Goal: Task Accomplishment & Management: Use online tool/utility

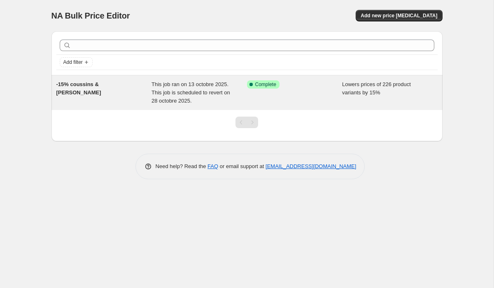
click at [254, 98] on div "Success Complete Complete" at bounding box center [294, 92] width 95 height 25
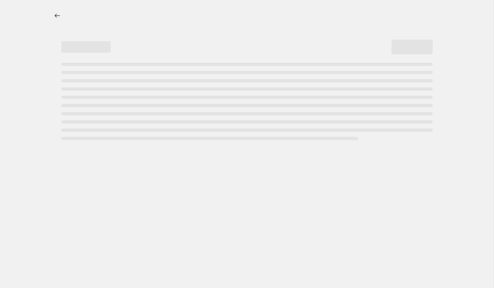
select select "percentage"
select select "tag"
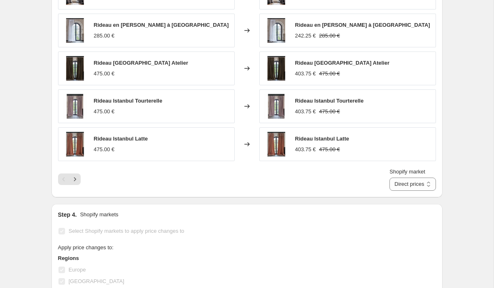
scroll to position [541, 0]
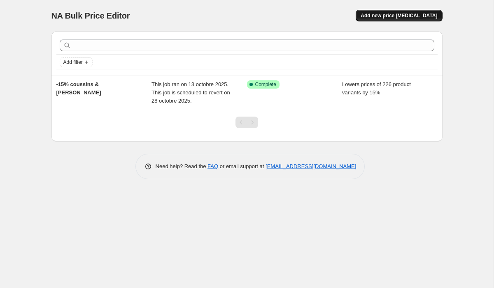
click at [397, 18] on span "Add new price [MEDICAL_DATA]" at bounding box center [398, 15] width 77 height 7
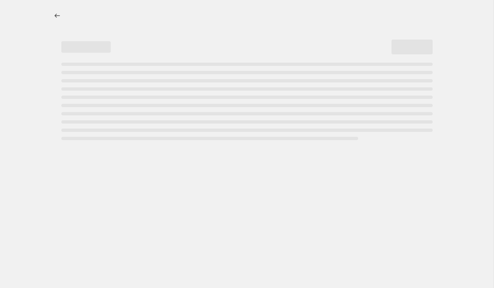
select select "percentage"
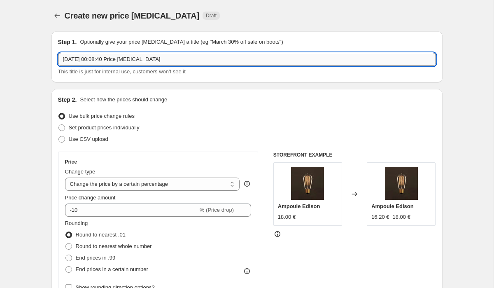
click at [89, 60] on input "[DATE] 00:08:40 Price [MEDICAL_DATA]" at bounding box center [247, 59] width 378 height 13
type input "-15 %"
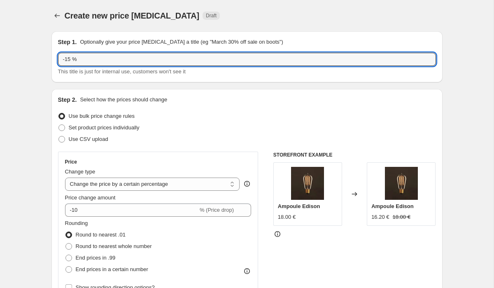
click at [63, 16] on div at bounding box center [57, 16] width 13 height 12
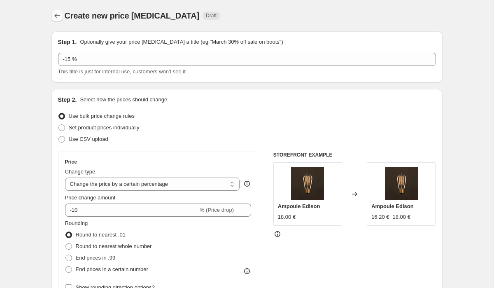
click at [57, 14] on icon "Price change jobs" at bounding box center [57, 16] width 8 height 8
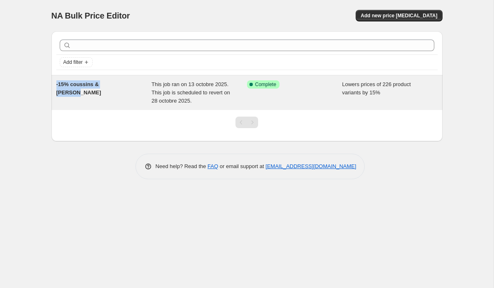
drag, startPoint x: 123, startPoint y: 84, endPoint x: 56, endPoint y: 86, distance: 67.1
click at [56, 86] on div "-15% coussins & [PERSON_NAME] This job ran on 13 octobre 2025. This job is sche…" at bounding box center [246, 92] width 391 height 35
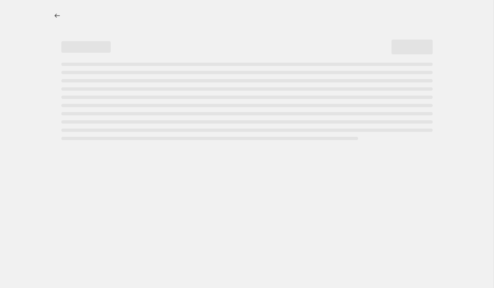
select select "percentage"
select select "tag"
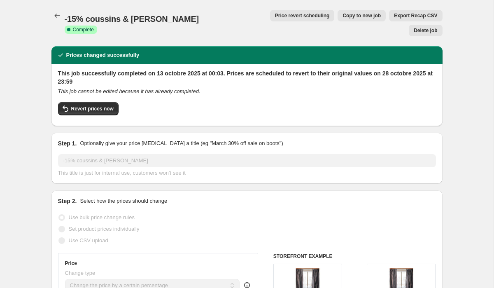
click at [133, 18] on span "-15% coussins & [PERSON_NAME]" at bounding box center [132, 18] width 135 height 9
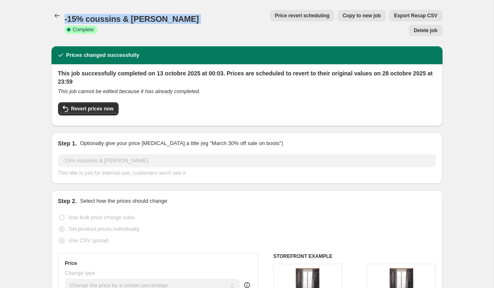
click at [133, 18] on span "-15% coussins & [PERSON_NAME]" at bounding box center [132, 18] width 135 height 9
copy span "-15% coussins & [PERSON_NAME]"
click at [56, 12] on icon "Price change jobs" at bounding box center [57, 16] width 8 height 8
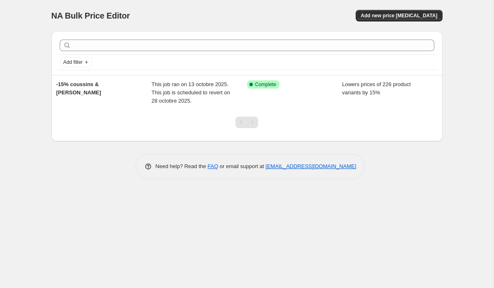
click at [411, 9] on div "NA Bulk Price Editor. This page is ready NA Bulk Price Editor Add new price [ME…" at bounding box center [246, 15] width 391 height 31
click at [418, 16] on span "Add new price [MEDICAL_DATA]" at bounding box center [398, 15] width 77 height 7
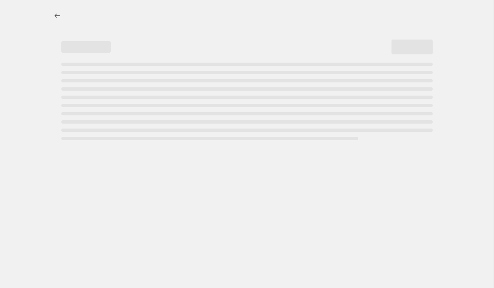
select select "percentage"
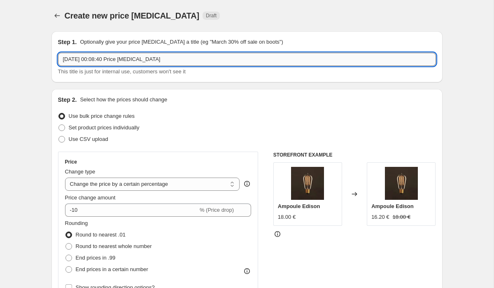
click at [182, 61] on input "[DATE] 00:08:40 Price [MEDICAL_DATA]" at bounding box center [247, 59] width 378 height 13
paste input "-15% coussins & [PERSON_NAME]"
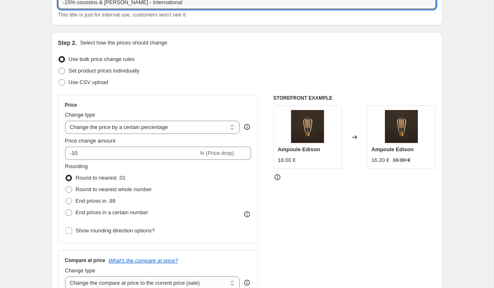
scroll to position [63, 0]
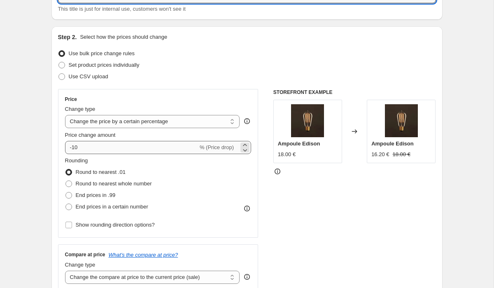
type input "-15% coussins & [PERSON_NAME] - International"
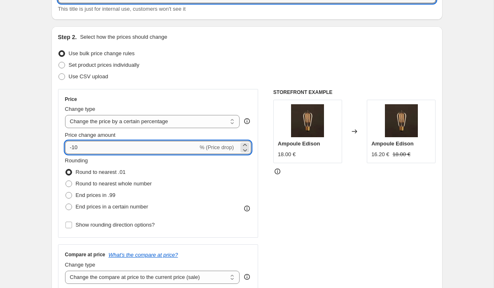
click at [102, 149] on input "-10" at bounding box center [131, 147] width 133 height 13
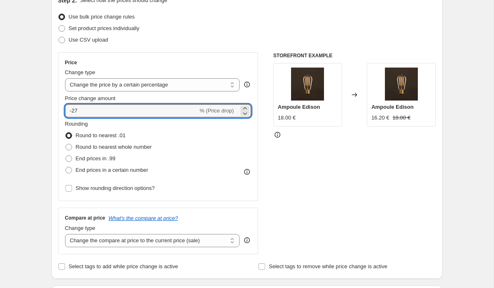
scroll to position [101, 0]
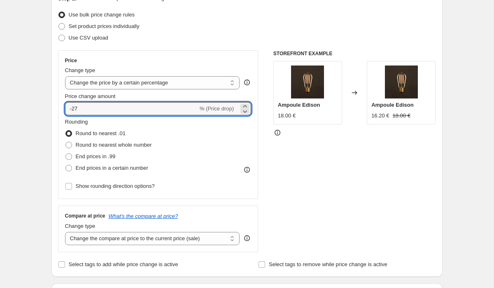
type input "-2"
type input "-15"
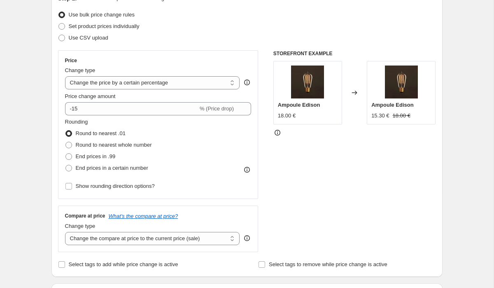
click at [352, 209] on div "STOREFRONT EXAMPLE Ampoule Edison 18.00 € Changed to Ampoule Edison 15.30 € 18.…" at bounding box center [354, 151] width 163 height 202
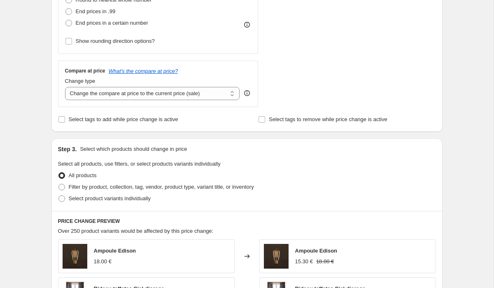
scroll to position [247, 0]
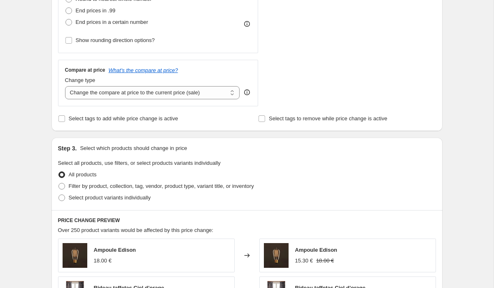
click at [167, 101] on div "Compare at price What's the compare at price? Change type Change the compare at…" at bounding box center [158, 83] width 200 height 46
click at [167, 94] on select "Change the compare at price to the current price (sale) Change the compare at p…" at bounding box center [152, 92] width 175 height 13
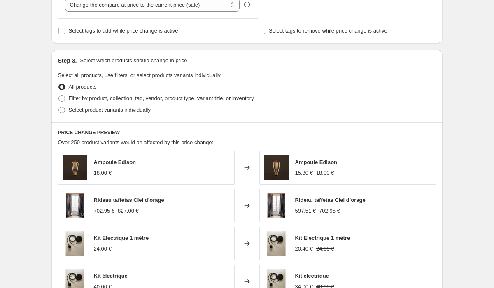
scroll to position [355, 0]
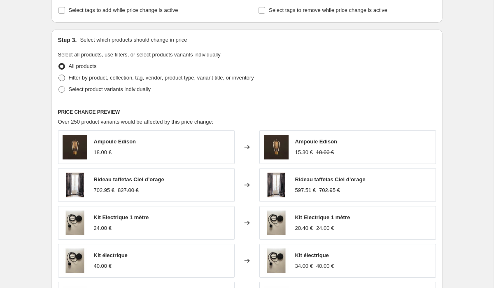
click at [164, 73] on label "Filter by product, collection, tag, vendor, product type, variant title, or inv…" at bounding box center [156, 78] width 196 height 12
click at [59, 74] on input "Filter by product, collection, tag, vendor, product type, variant title, or inv…" at bounding box center [58, 74] width 0 height 0
radio input "true"
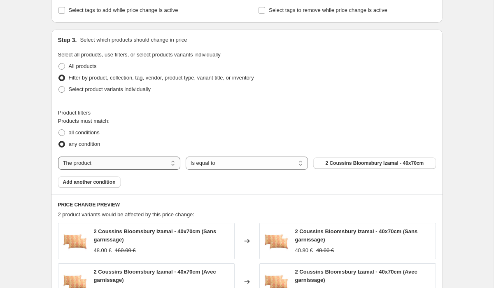
click at [149, 162] on select "The product The product's collection The product's tag The product's vendor The…" at bounding box center [119, 162] width 122 height 13
select select "tag"
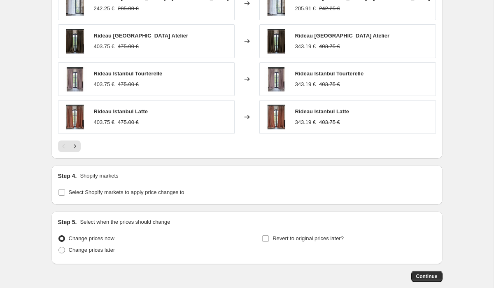
scroll to position [673, 0]
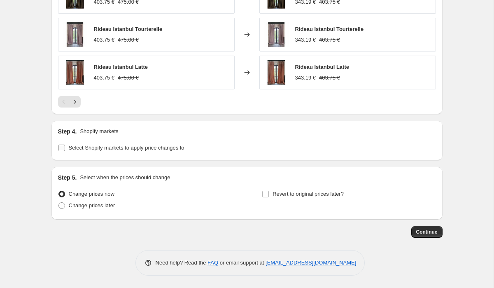
click at [176, 145] on span "Select Shopify markets to apply price changes to" at bounding box center [127, 147] width 116 height 6
click at [65, 145] on input "Select Shopify markets to apply price changes to" at bounding box center [61, 147] width 7 height 7
checkbox input "true"
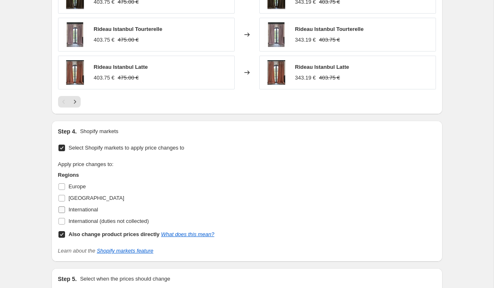
click at [88, 207] on span "International" at bounding box center [84, 209] width 30 height 6
click at [65, 207] on input "International" at bounding box center [61, 209] width 7 height 7
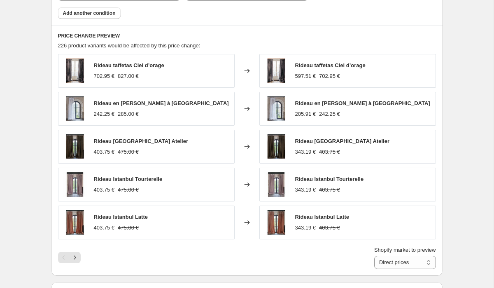
scroll to position [784, 0]
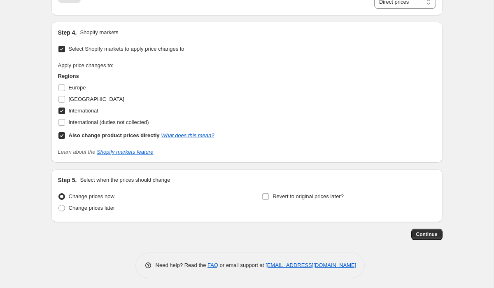
click at [80, 111] on span "International" at bounding box center [84, 110] width 30 height 6
click at [65, 111] on input "International" at bounding box center [61, 110] width 7 height 7
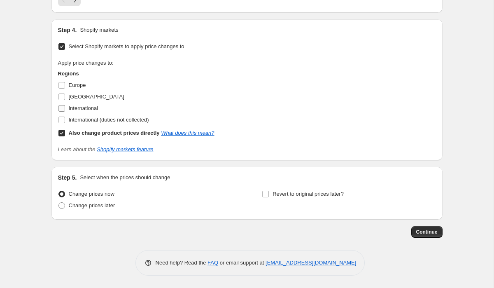
click at [80, 111] on span "International" at bounding box center [84, 108] width 30 height 8
click at [65, 111] on input "International" at bounding box center [61, 108] width 7 height 7
checkbox input "true"
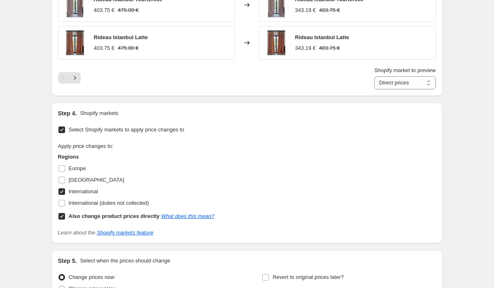
scroll to position [699, 0]
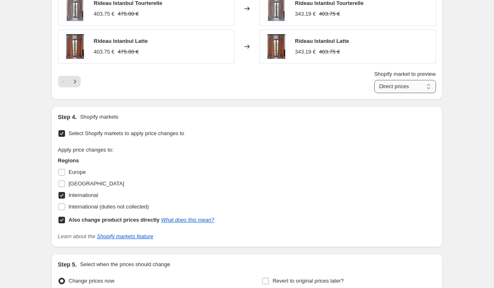
click at [406, 84] on select "Direct prices International" at bounding box center [405, 86] width 62 height 13
select select "1352106223"
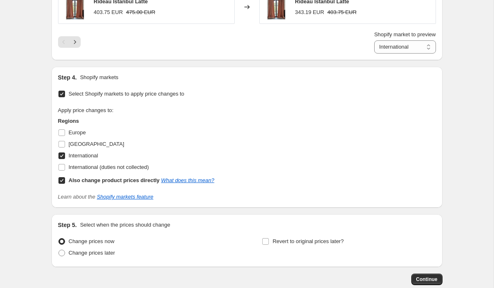
scroll to position [786, 0]
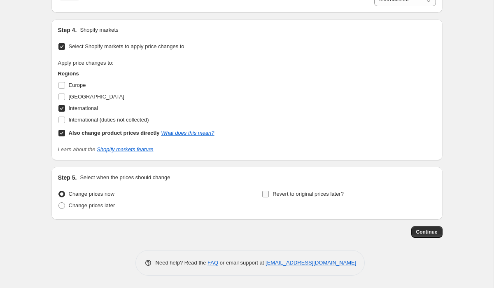
click at [287, 194] on span "Revert to original prices later?" at bounding box center [307, 193] width 71 height 6
click at [269, 194] on input "Revert to original prices later?" at bounding box center [265, 193] width 7 height 7
checkbox input "true"
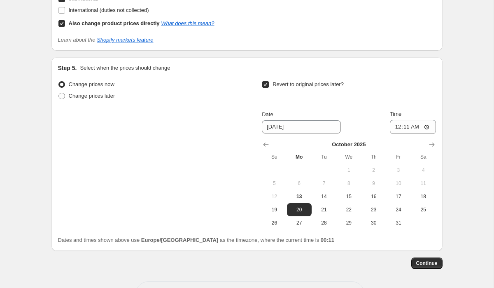
scroll to position [927, 0]
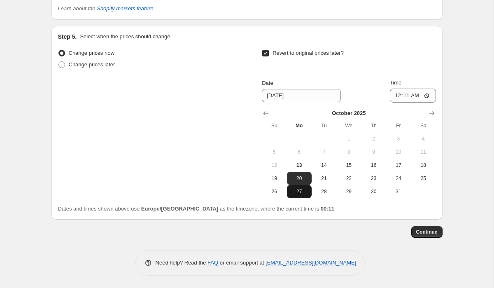
click at [301, 193] on span "27" at bounding box center [299, 191] width 18 height 7
type input "[DATE]"
click at [424, 100] on input "00:11" at bounding box center [413, 95] width 46 height 14
click at [427, 93] on input "00:11" at bounding box center [413, 95] width 46 height 14
type input "23:59"
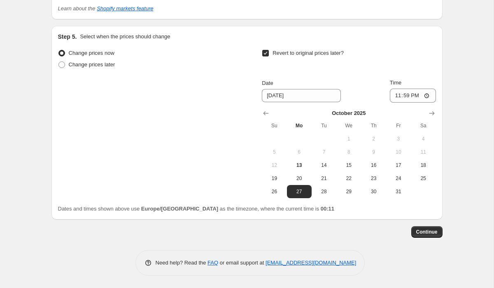
click at [386, 56] on div "Revert to original prices later?" at bounding box center [349, 59] width 174 height 25
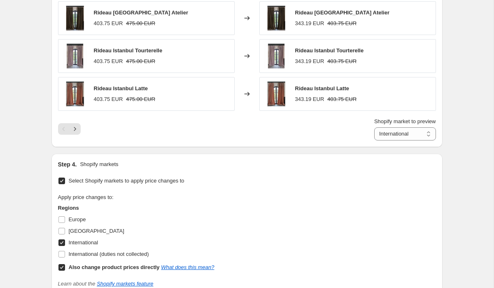
scroll to position [659, 0]
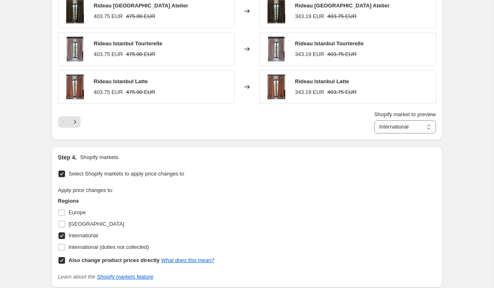
click at [114, 258] on b "Also change product prices directly" at bounding box center [114, 260] width 91 height 6
click at [65, 258] on input "Also change product prices directly What does this mean?" at bounding box center [61, 260] width 7 height 7
checkbox input "false"
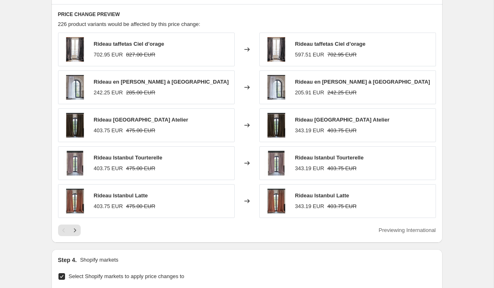
scroll to position [546, 0]
click at [74, 228] on icon "Next" at bounding box center [75, 229] width 8 height 8
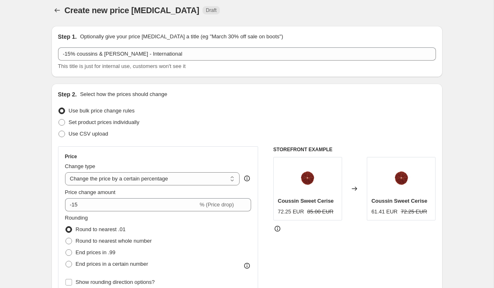
scroll to position [0, 0]
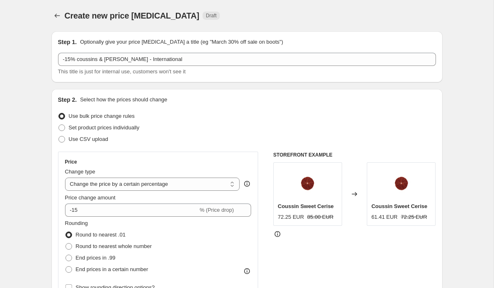
click at [143, 51] on div "Step 1. Optionally give your price [MEDICAL_DATA] a title (eg "March 30% off sa…" at bounding box center [247, 57] width 378 height 38
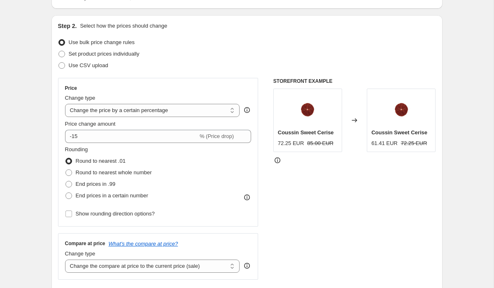
scroll to position [83, 0]
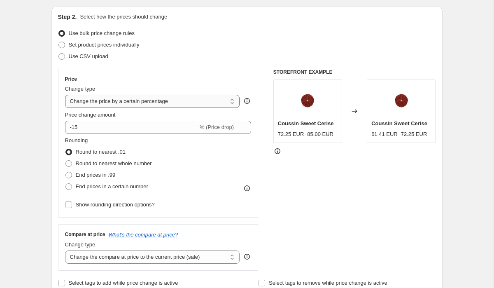
click at [145, 97] on select "Change the price to a certain amount Change the price by a certain amount Chang…" at bounding box center [152, 101] width 175 height 13
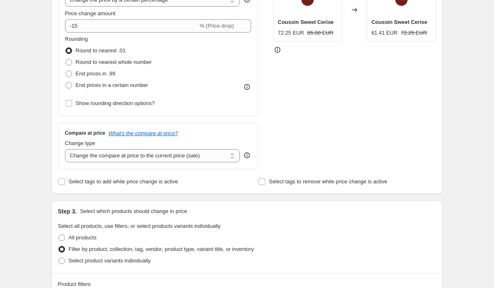
scroll to position [243, 0]
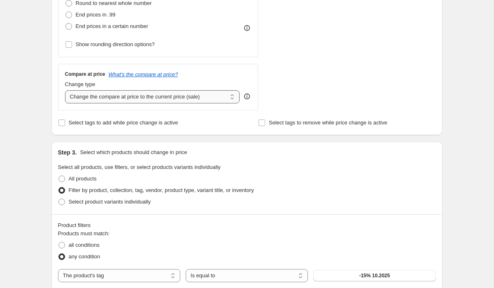
click at [225, 101] on select "Change the compare at price to the current price (sale) Change the compare at p…" at bounding box center [152, 96] width 175 height 13
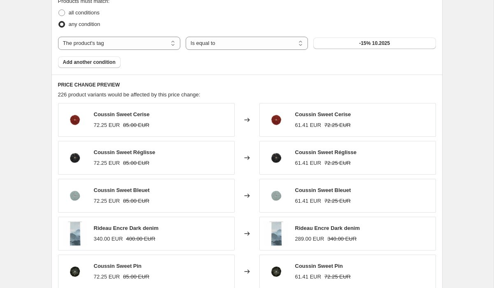
scroll to position [477, 0]
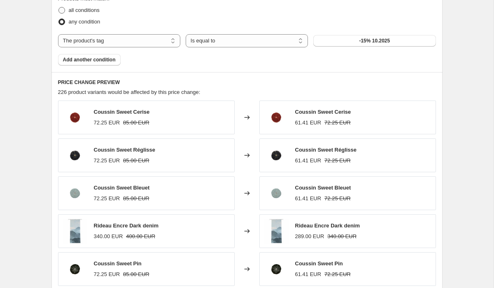
click at [89, 11] on span "all conditions" at bounding box center [84, 10] width 31 height 6
click at [59, 7] on input "all conditions" at bounding box center [58, 7] width 0 height 0
radio input "true"
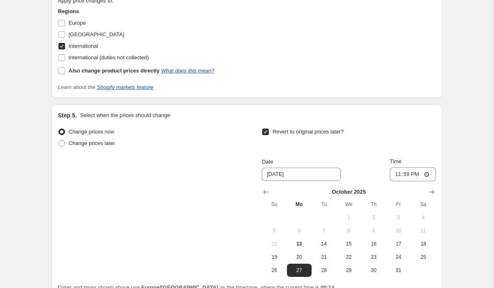
scroll to position [831, 0]
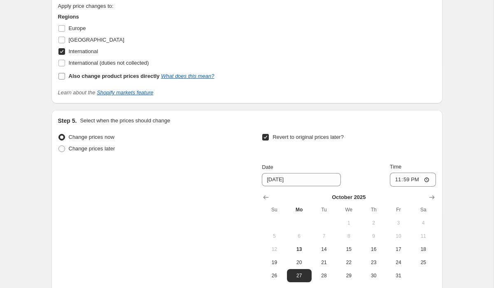
click at [92, 76] on b "Also change product prices directly" at bounding box center [114, 76] width 91 height 6
click at [65, 76] on input "Also change product prices directly What does this mean?" at bounding box center [61, 76] width 7 height 7
checkbox input "true"
select select "1352106223"
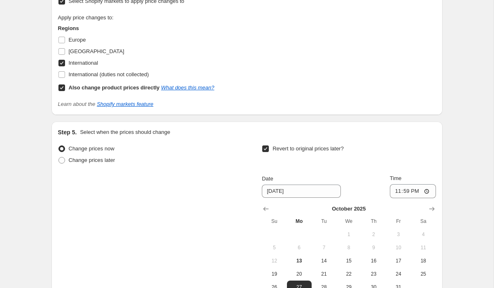
scroll to position [843, 0]
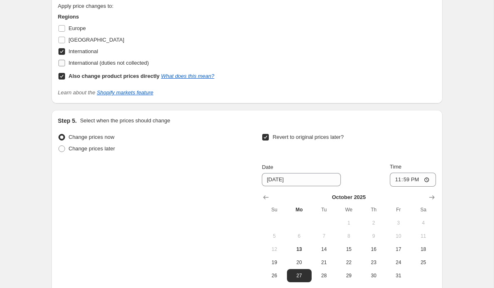
click at [111, 60] on span "International (duties not collected)" at bounding box center [109, 63] width 80 height 6
click at [65, 60] on input "International (duties not collected)" at bounding box center [61, 63] width 7 height 7
checkbox input "true"
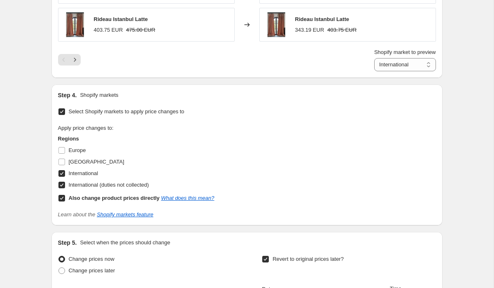
scroll to position [556, 0]
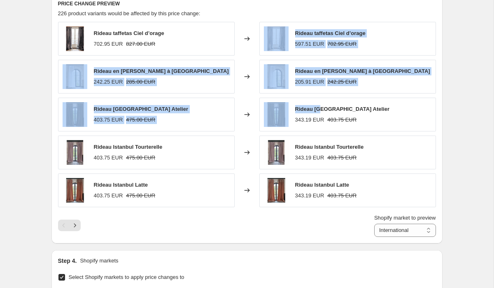
drag, startPoint x: 257, startPoint y: 36, endPoint x: 312, endPoint y: 125, distance: 105.3
click at [313, 125] on div "Rideau taffetas Ciel d’orage 702.95 EUR 827.00 EUR Changed to Rideau taffetas C…" at bounding box center [247, 114] width 378 height 185
click at [220, 232] on div "Shopify market to preview Direct prices International International (duties not…" at bounding box center [247, 225] width 378 height 23
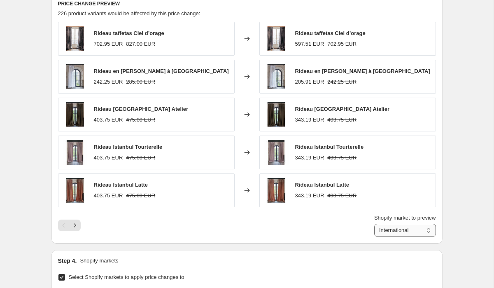
click at [375, 229] on select "Direct prices International International (duties not collected)" at bounding box center [405, 229] width 62 height 13
click at [410, 231] on select "Direct prices International International (duties not collected)" at bounding box center [387, 229] width 97 height 13
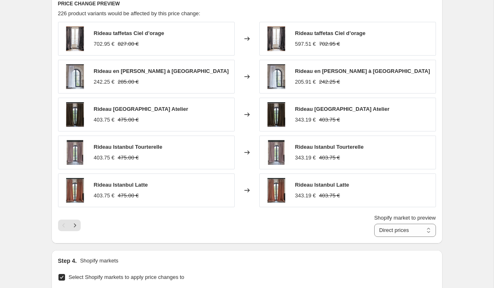
scroll to position [546, 0]
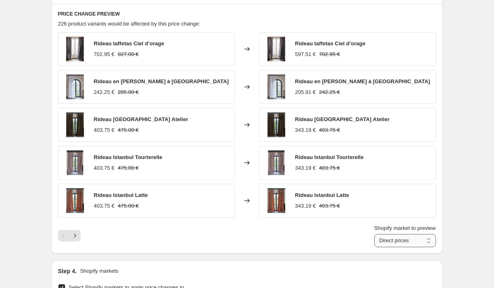
click at [402, 243] on select "Direct prices International International (duties not collected)" at bounding box center [405, 240] width 62 height 13
select select "1352106223"
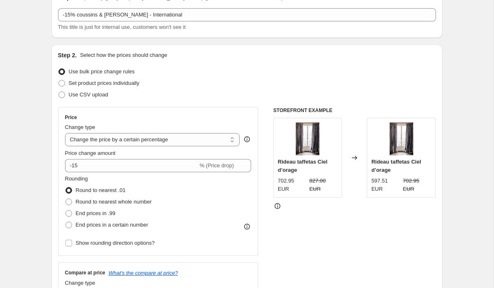
scroll to position [0, 0]
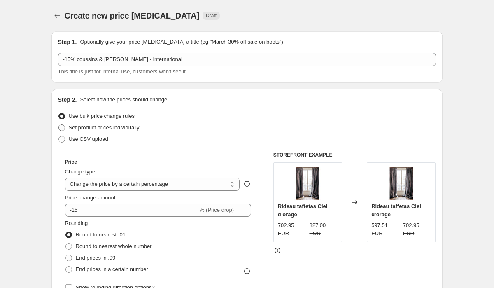
click at [134, 125] on span "Set product prices individually" at bounding box center [104, 127] width 71 height 6
click at [59, 125] on input "Set product prices individually" at bounding box center [58, 124] width 0 height 0
radio input "true"
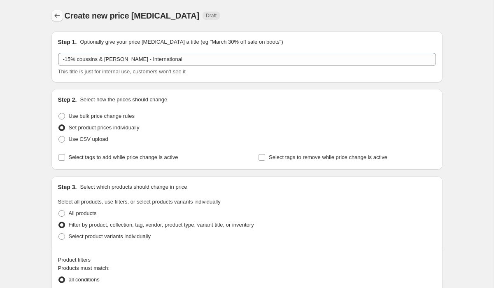
click at [58, 12] on icon "Price change jobs" at bounding box center [57, 16] width 8 height 8
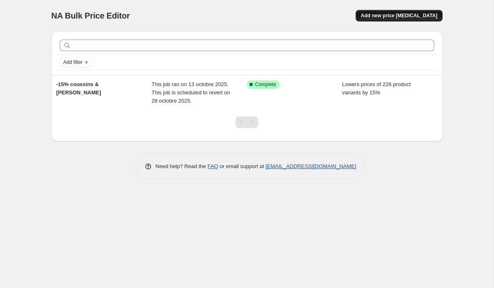
click at [390, 11] on button "Add new price [MEDICAL_DATA]" at bounding box center [398, 16] width 86 height 12
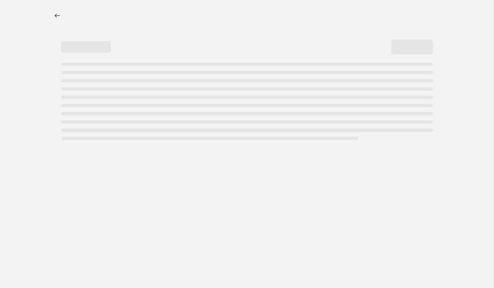
select select "percentage"
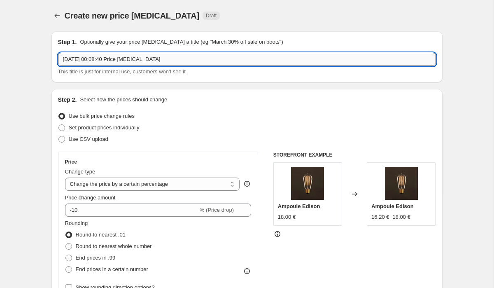
click at [113, 58] on input "[DATE] 00:08:40 Price [MEDICAL_DATA]" at bounding box center [247, 59] width 378 height 13
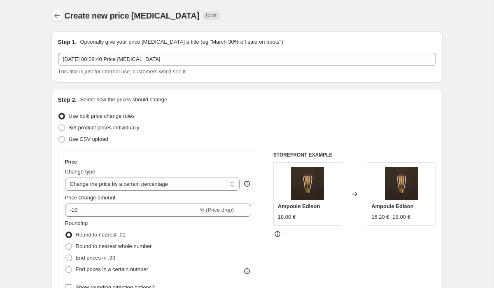
click at [53, 17] on icon "Price change jobs" at bounding box center [57, 16] width 8 height 8
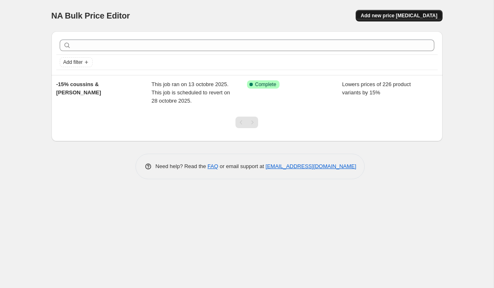
click at [394, 15] on span "Add new price [MEDICAL_DATA]" at bounding box center [398, 15] width 77 height 7
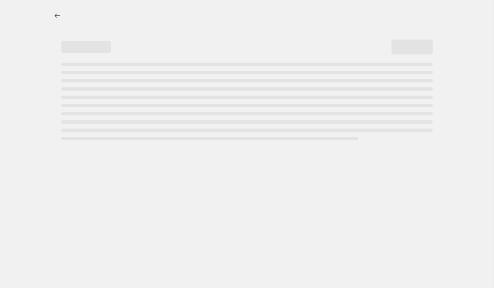
select select "percentage"
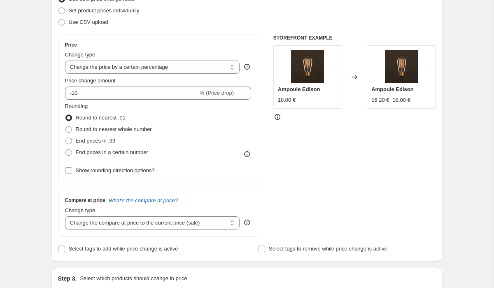
scroll to position [118, 0]
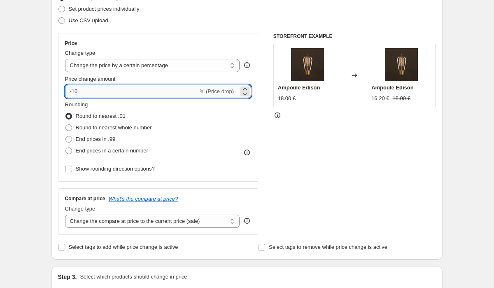
click at [91, 93] on input "-10" at bounding box center [131, 91] width 133 height 13
type input "-15"
click at [328, 152] on div "STOREFRONT EXAMPLE Ampoule Edison 18.00 € Changed to Ampoule Edison 16.20 € 18.…" at bounding box center [354, 134] width 163 height 202
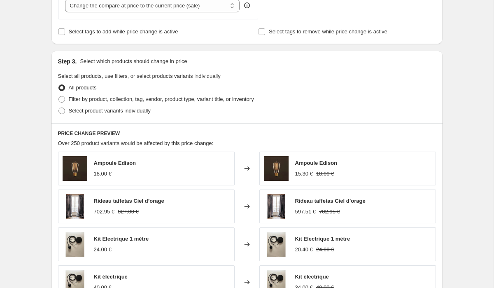
scroll to position [343, 0]
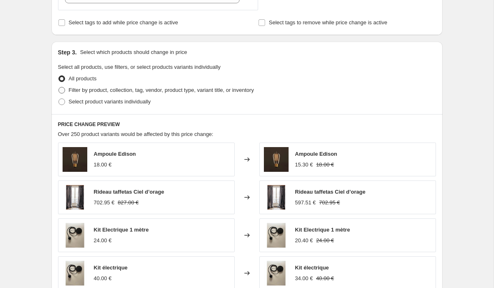
click at [145, 91] on span "Filter by product, collection, tag, vendor, product type, variant title, or inv…" at bounding box center [161, 90] width 185 height 6
click at [59, 87] on input "Filter by product, collection, tag, vendor, product type, variant title, or inv…" at bounding box center [58, 87] width 0 height 0
radio input "true"
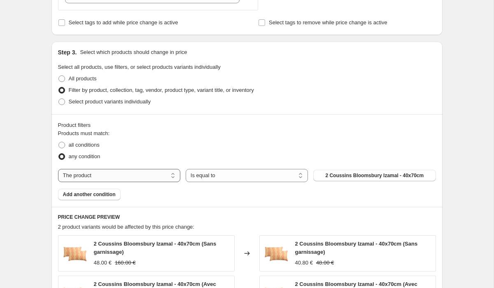
click at [156, 173] on select "The product The product's collection The product's tag The product's vendor The…" at bounding box center [119, 175] width 122 height 13
select select "tag"
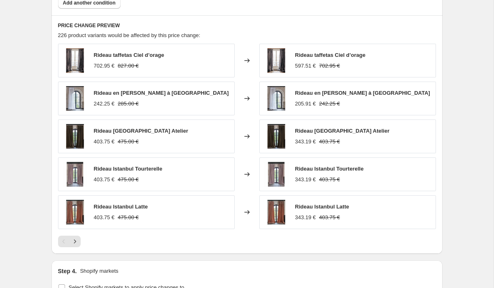
scroll to position [673, 0]
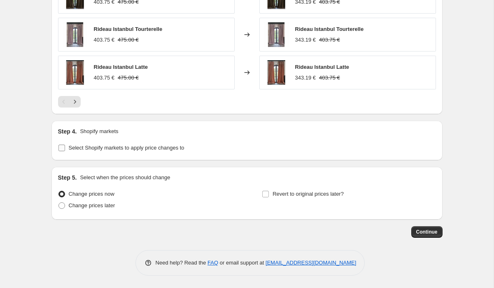
click at [159, 144] on span "Select Shopify markets to apply price changes to" at bounding box center [127, 148] width 116 height 8
click at [65, 144] on input "Select Shopify markets to apply price changes to" at bounding box center [61, 147] width 7 height 7
checkbox input "true"
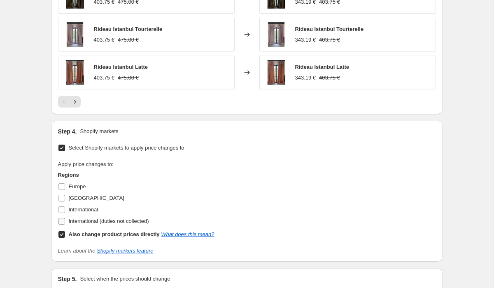
click at [102, 217] on span "International (duties not collected)" at bounding box center [109, 221] width 80 height 8
click at [65, 218] on input "International (duties not collected)" at bounding box center [61, 221] width 7 height 7
checkbox input "true"
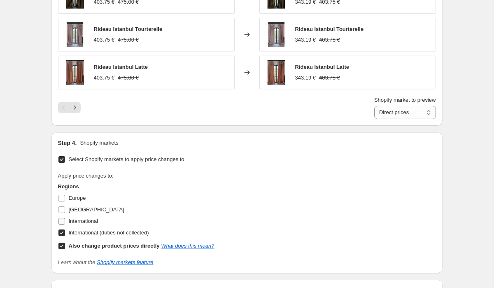
click at [84, 222] on span "International" at bounding box center [84, 221] width 30 height 6
click at [65, 222] on input "International" at bounding box center [61, 221] width 7 height 7
checkbox input "true"
click at [82, 232] on span "International (duties not collected)" at bounding box center [109, 232] width 80 height 6
click at [65, 232] on input "International (duties not collected)" at bounding box center [61, 232] width 7 height 7
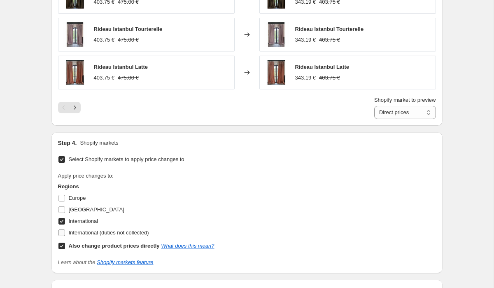
checkbox input "false"
click at [388, 108] on select "Direct prices International" at bounding box center [405, 112] width 62 height 13
select select "1352106223"
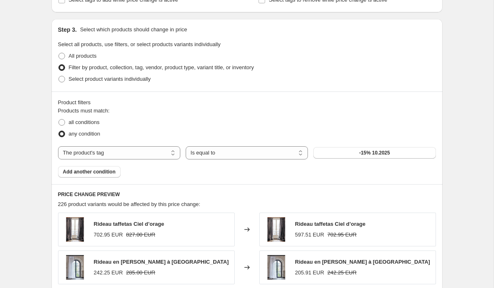
scroll to position [164, 0]
